Goal: Check status

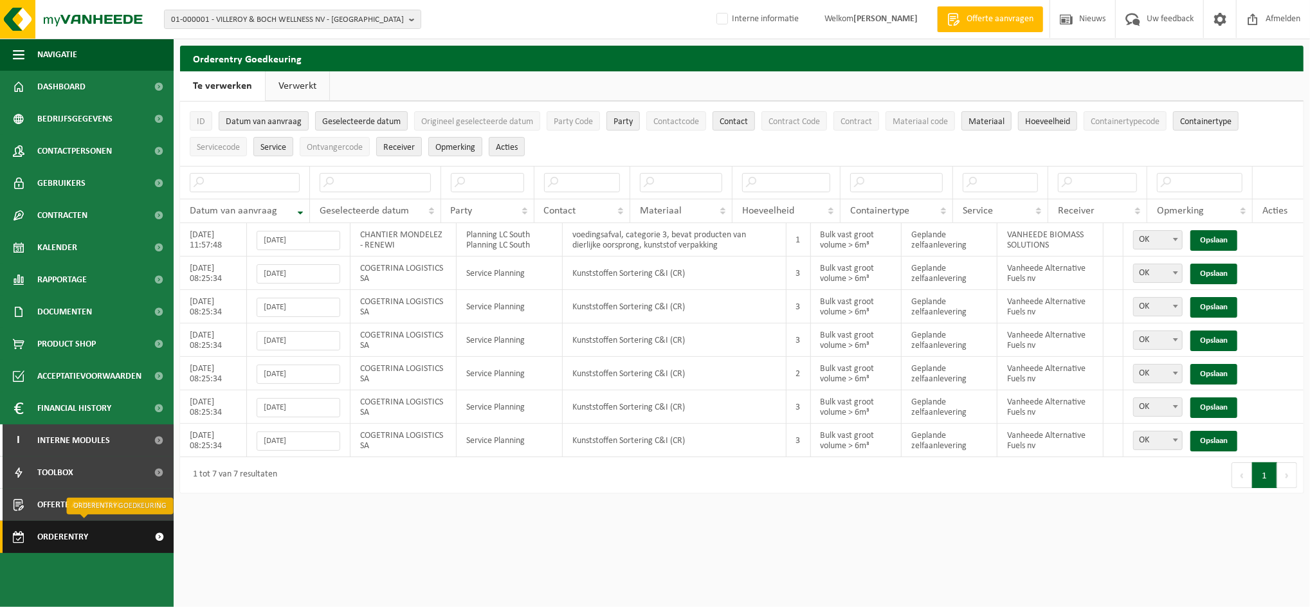
click at [98, 540] on span "Orderentry Goedkeuring" at bounding box center [91, 537] width 108 height 32
click at [42, 535] on span "Orderentry Goedkeuring" at bounding box center [91, 537] width 108 height 32
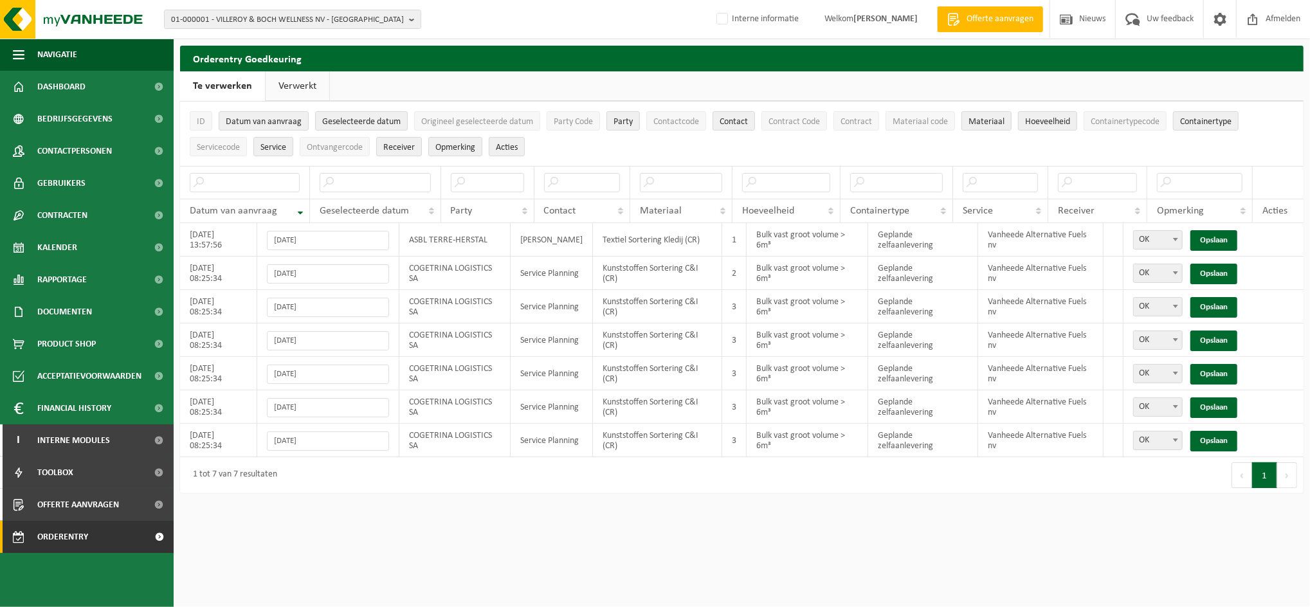
click at [301, 76] on link "Verwerkt" at bounding box center [298, 86] width 64 height 30
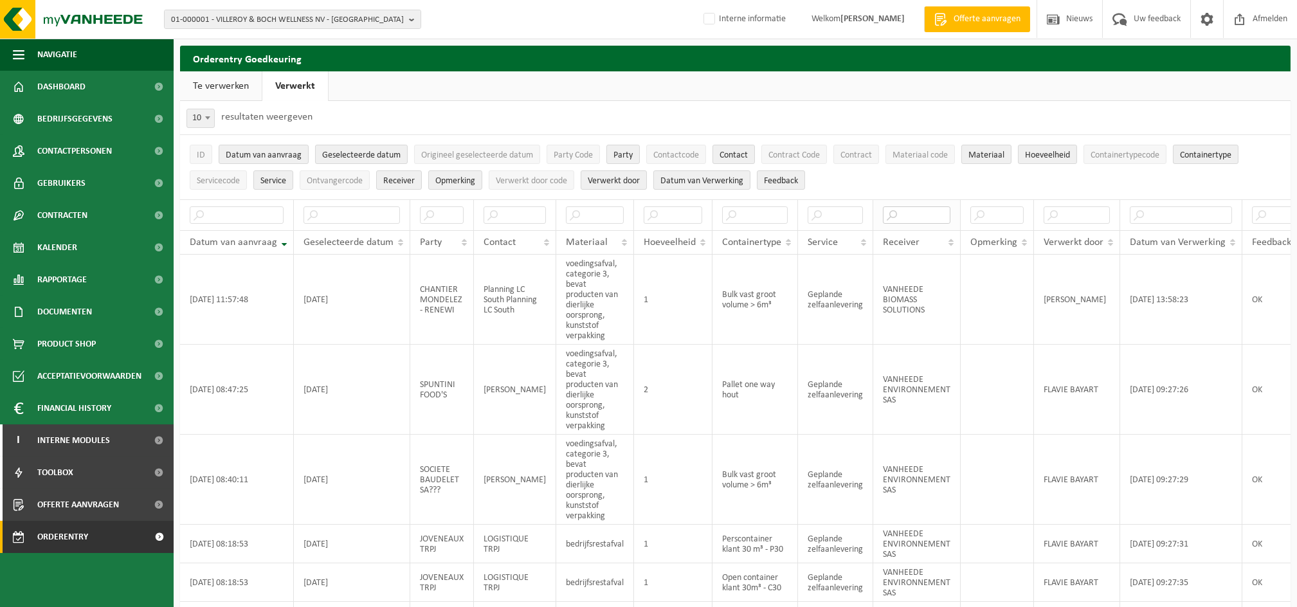
click at [906, 212] on input "text" at bounding box center [917, 214] width 68 height 17
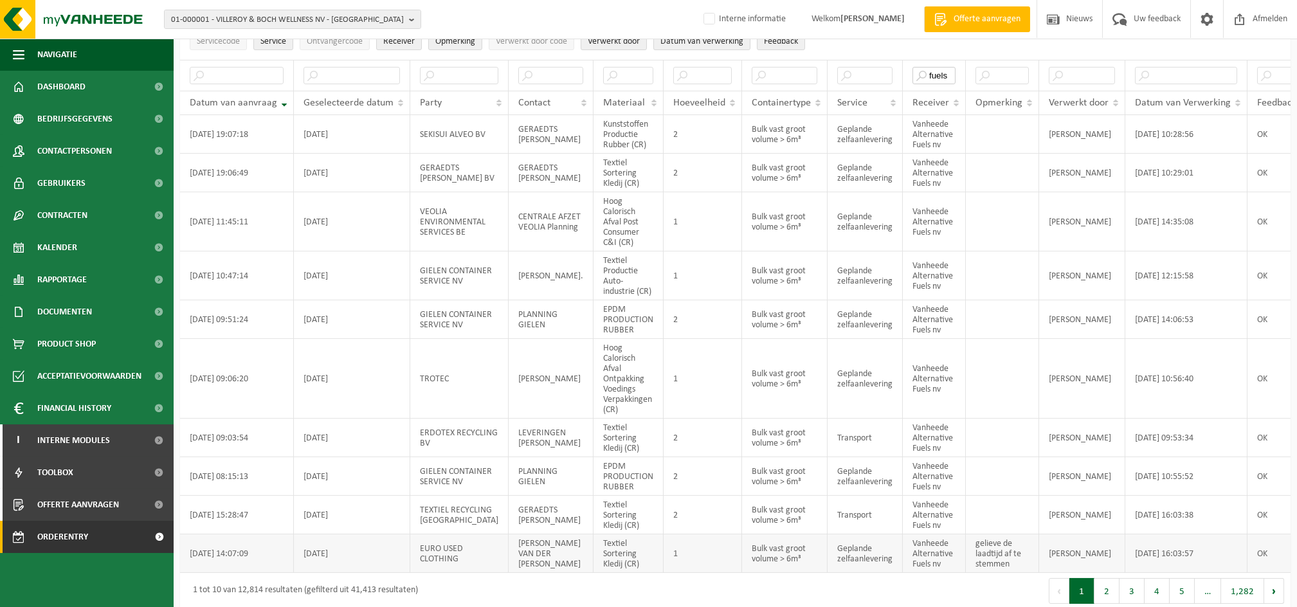
scroll to position [168, 0]
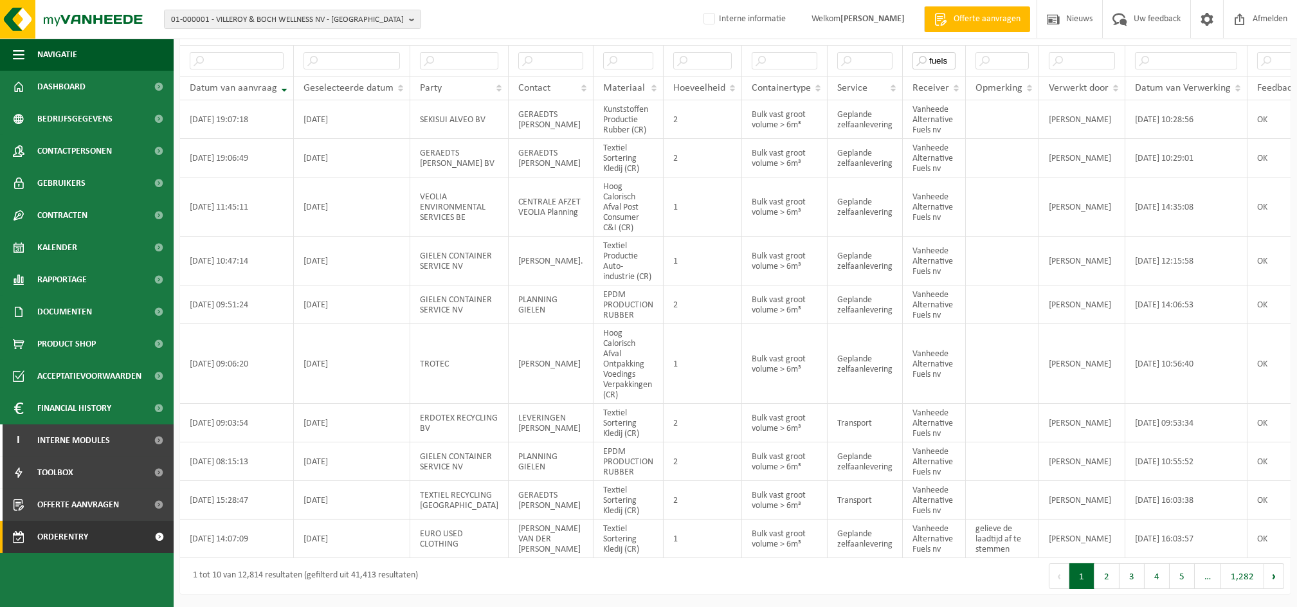
type input "fuels"
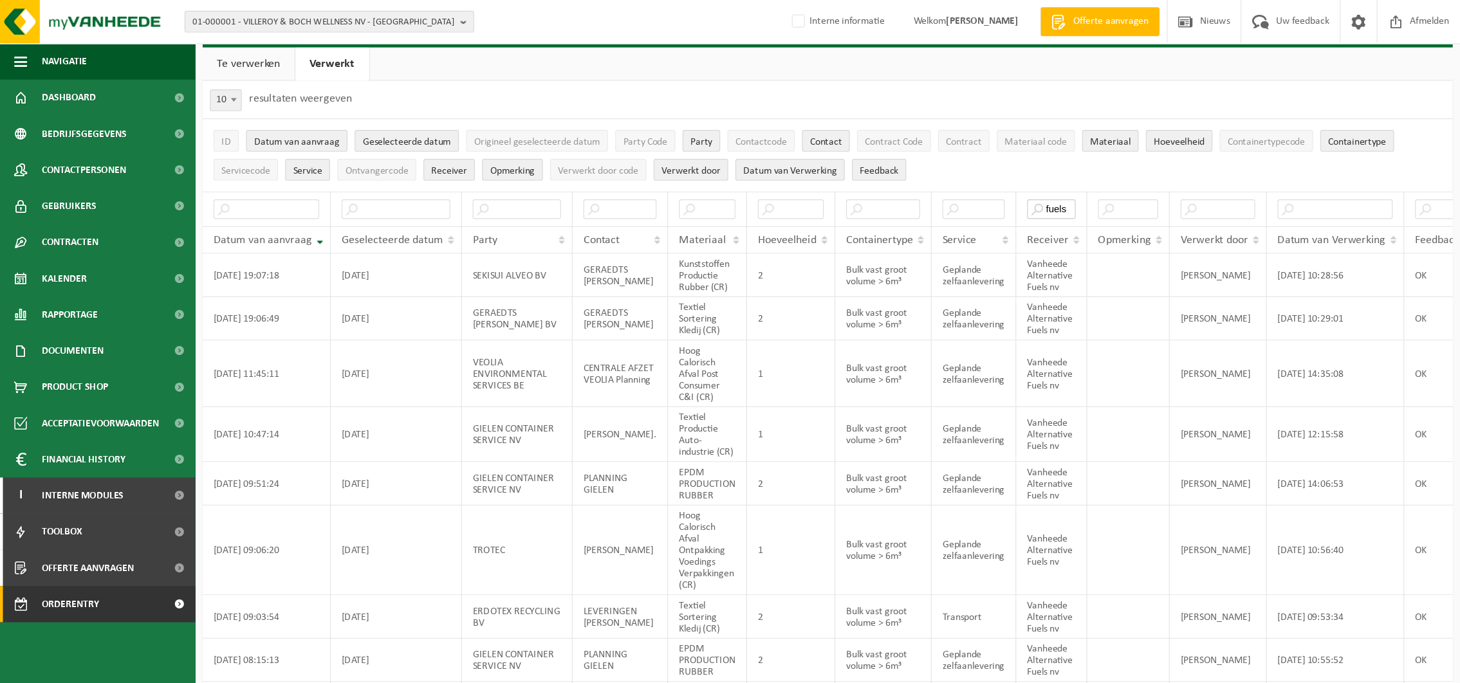
scroll to position [0, 0]
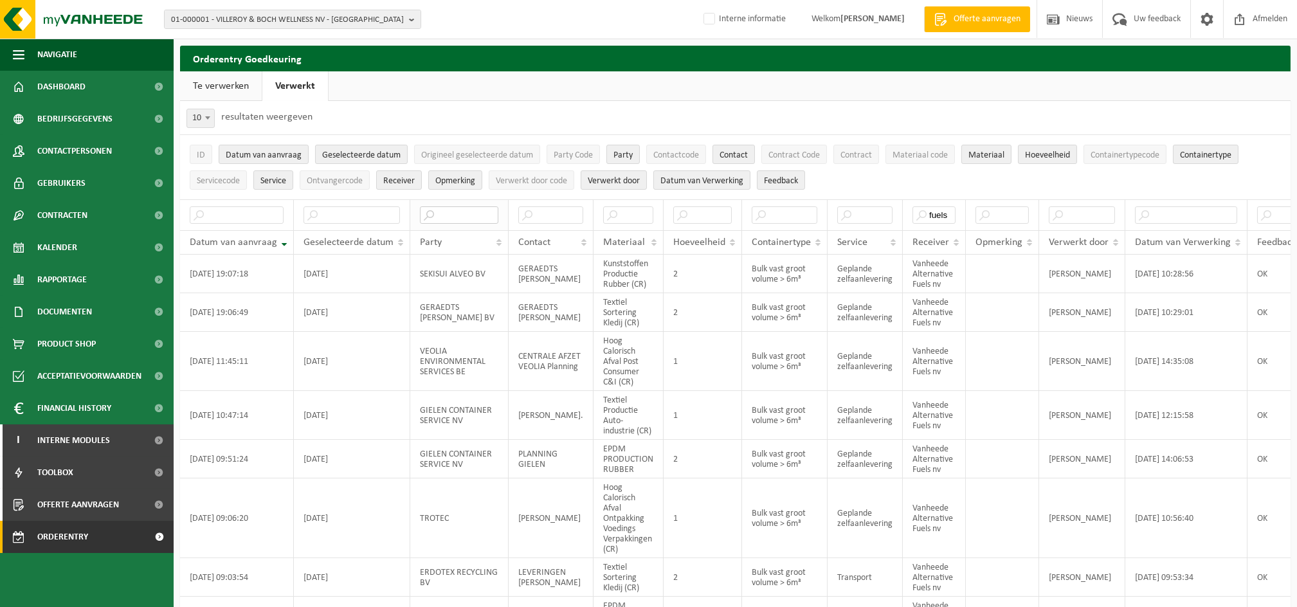
click at [452, 214] on input "text" at bounding box center [459, 214] width 78 height 17
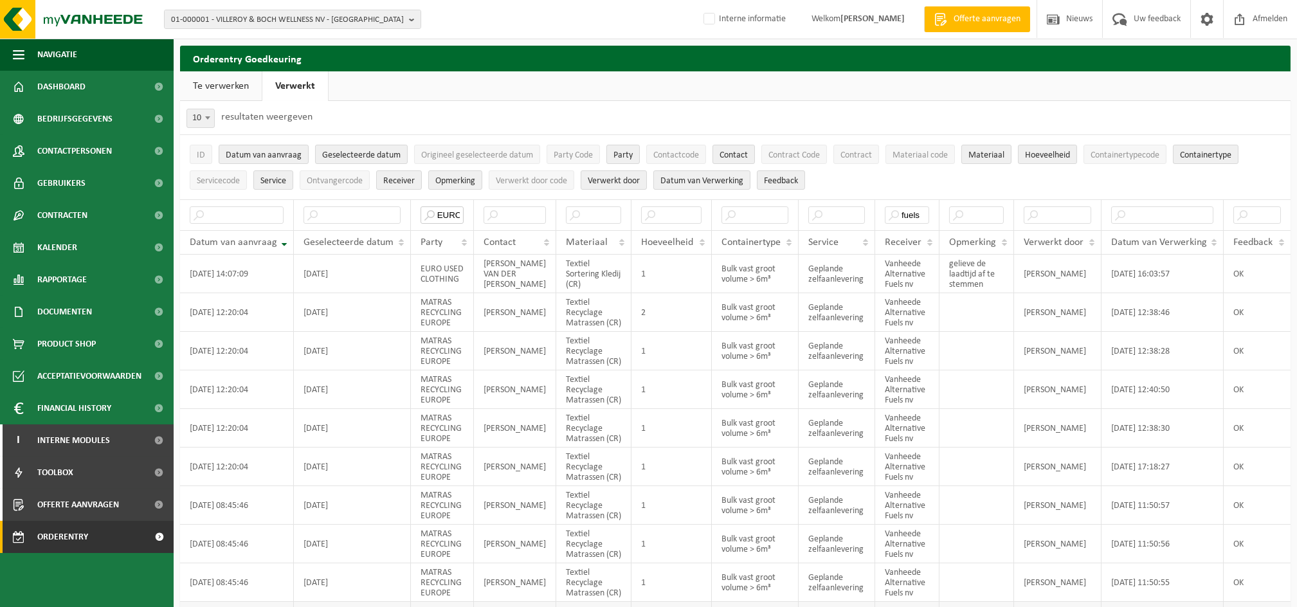
type input "EURO"
click at [803, 148] on button "Contract Code" at bounding box center [795, 154] width 66 height 19
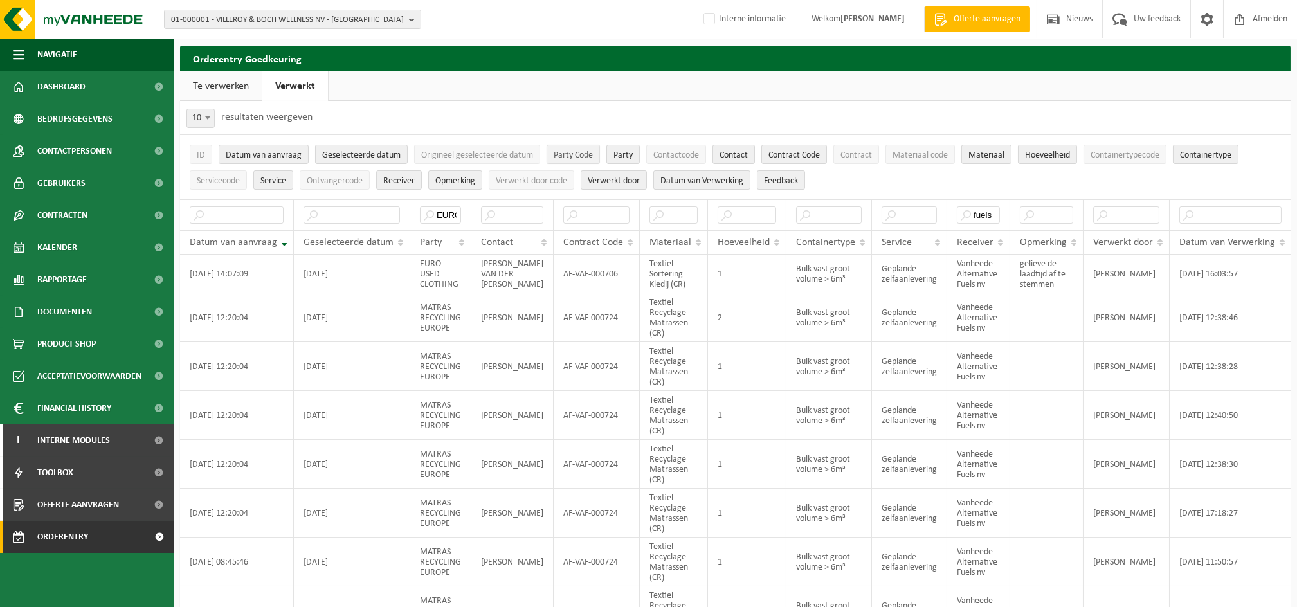
click at [583, 151] on span "Party Code" at bounding box center [573, 156] width 39 height 10
